Goal: Book appointment/travel/reservation

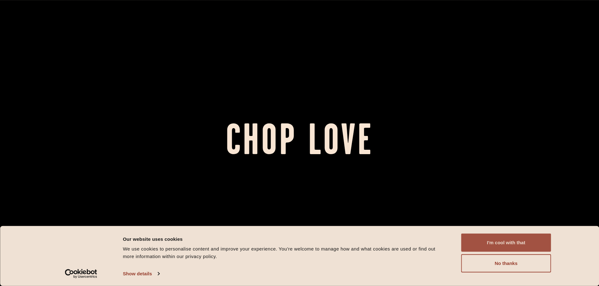
click at [490, 244] on button "I'm cool with that" at bounding box center [506, 243] width 90 height 18
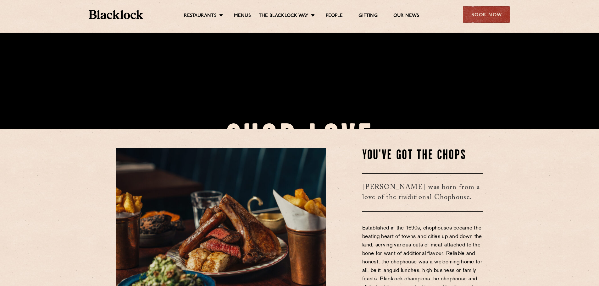
scroll to position [346, 0]
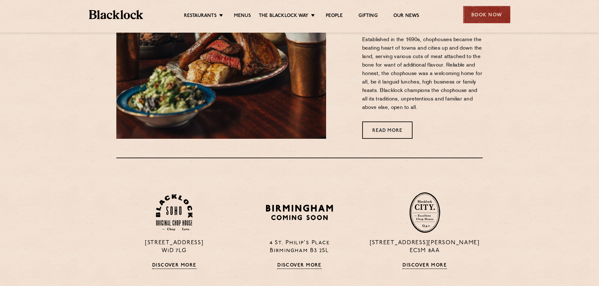
click at [490, 16] on div "Book Now" at bounding box center [486, 14] width 47 height 17
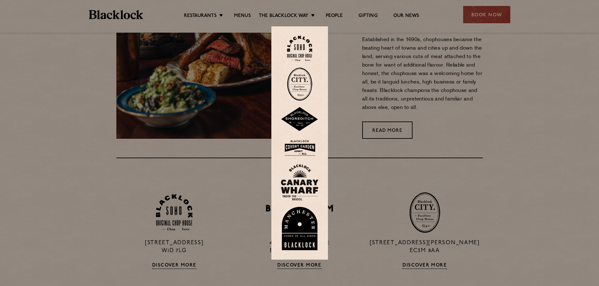
click at [308, 53] on img at bounding box center [299, 48] width 25 height 25
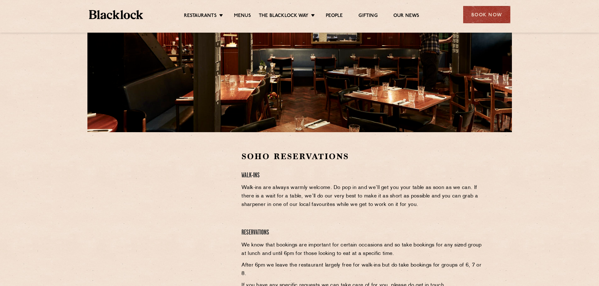
scroll to position [94, 0]
